Goal: Navigation & Orientation: Find specific page/section

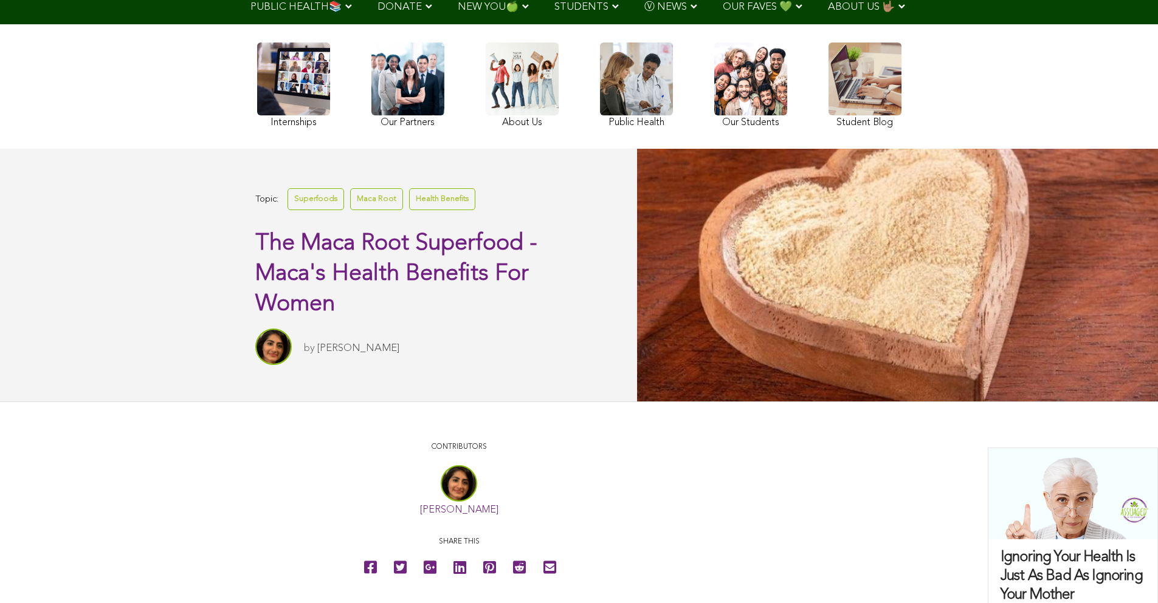
click at [513, 97] on link at bounding box center [522, 87] width 73 height 89
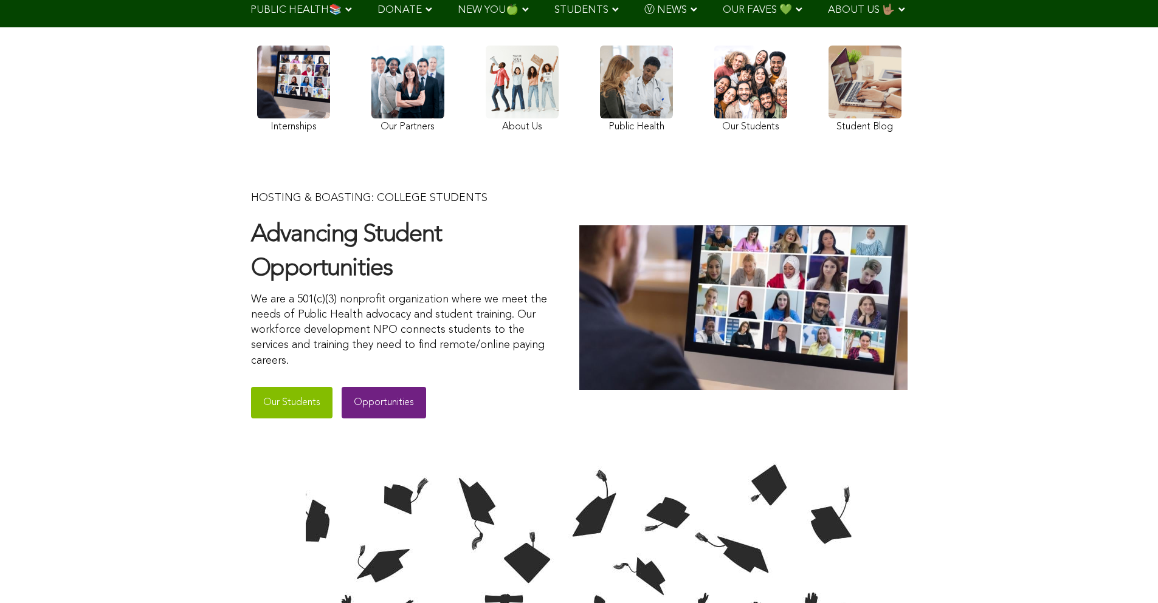
click at [539, 101] on link at bounding box center [522, 91] width 73 height 91
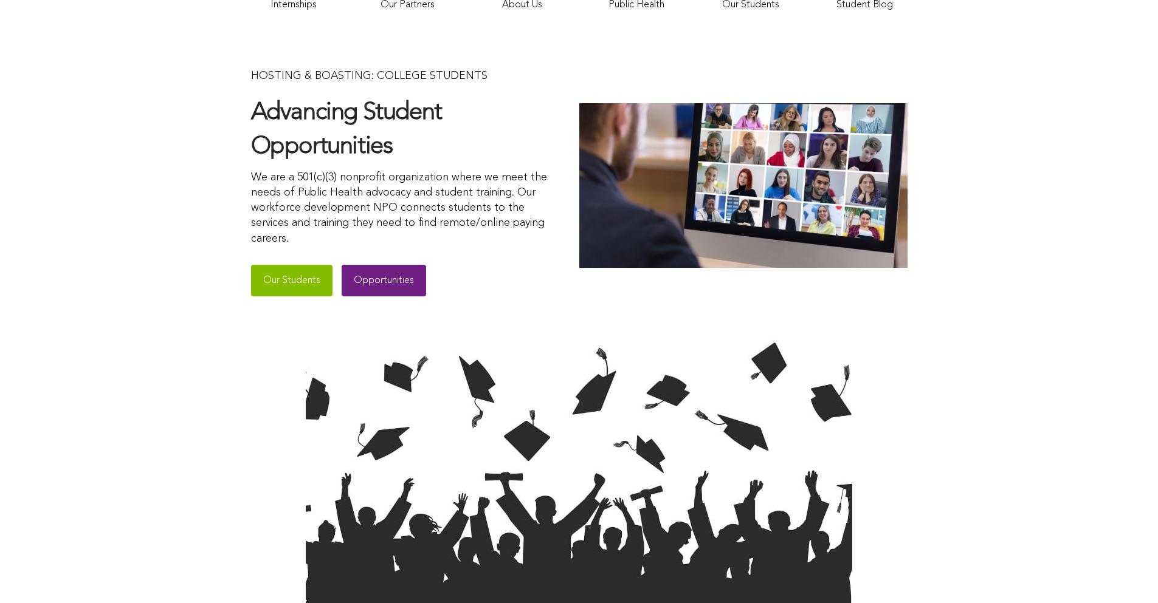
scroll to position [365, 0]
